Goal: Transaction & Acquisition: Purchase product/service

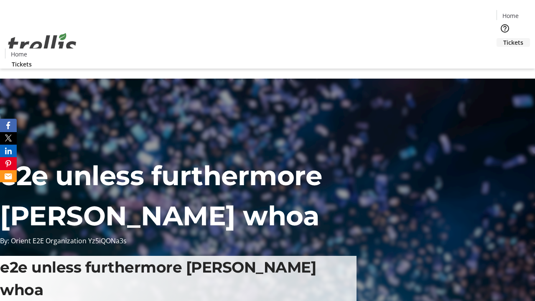
click at [504, 38] on span "Tickets" at bounding box center [514, 42] width 20 height 9
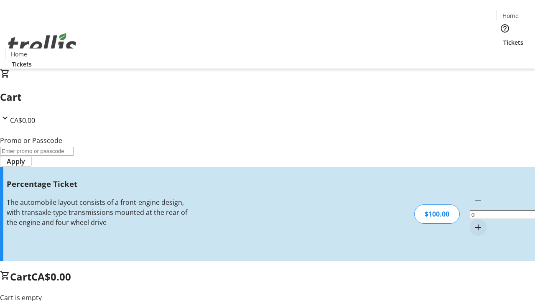
click at [474, 223] on mat-icon "Increment by one" at bounding box center [479, 228] width 10 height 10
type input "1"
type input "FOO"
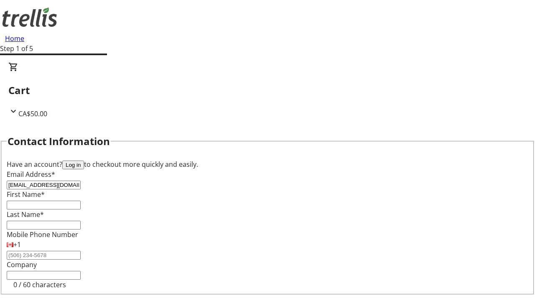
type input "[EMAIL_ADDRESS][DOMAIN_NAME]"
type input "Davonte"
type input "[PERSON_NAME]"
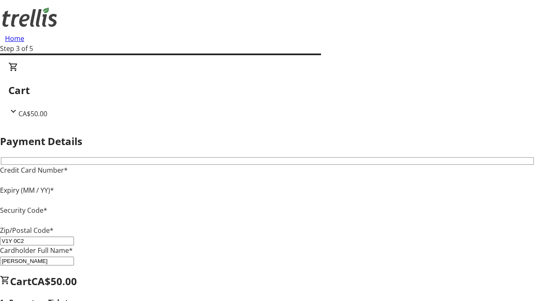
type input "V1Y 0C2"
